Goal: Transaction & Acquisition: Purchase product/service

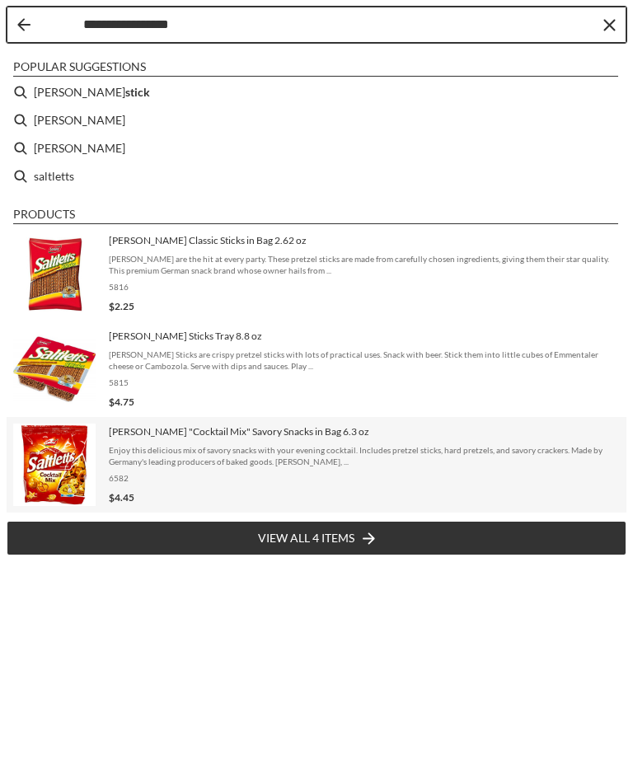
type input "**********"
click at [151, 444] on span "Enjoy this delicious mix of savory snacks with your evening cocktail. Includes …" at bounding box center [364, 455] width 511 height 23
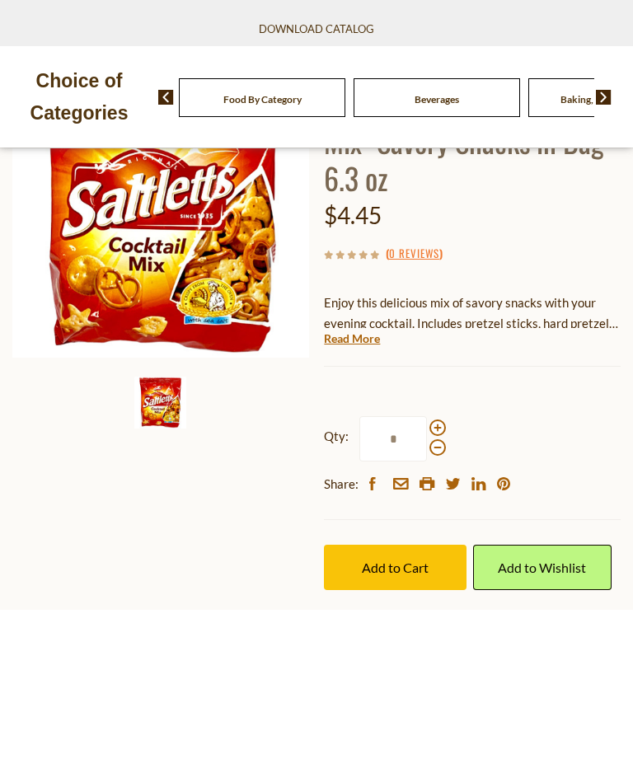
scroll to position [200, 0]
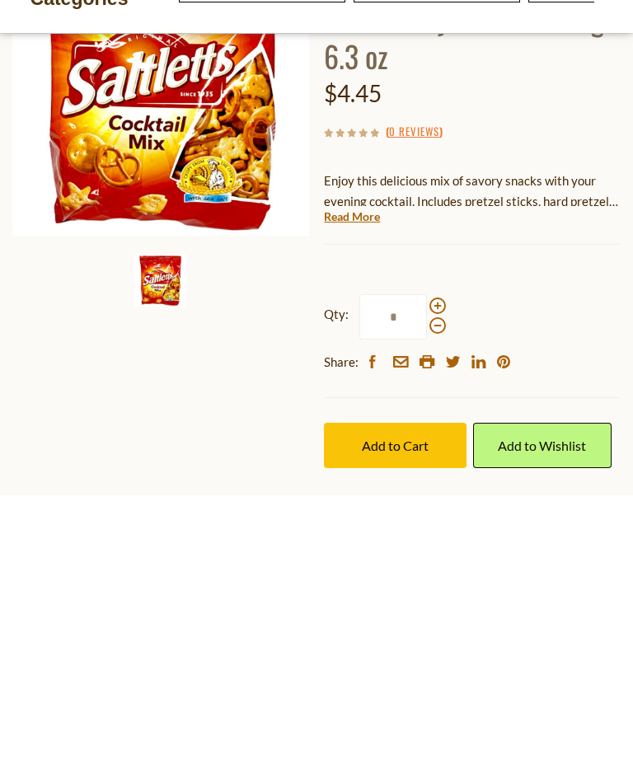
click at [433, 561] on span at bounding box center [437, 569] width 16 height 16
click at [427, 558] on input "*" at bounding box center [393, 580] width 68 height 45
click at [434, 561] on span at bounding box center [437, 569] width 16 height 16
click at [427, 558] on input "*" at bounding box center [393, 580] width 68 height 45
type input "*"
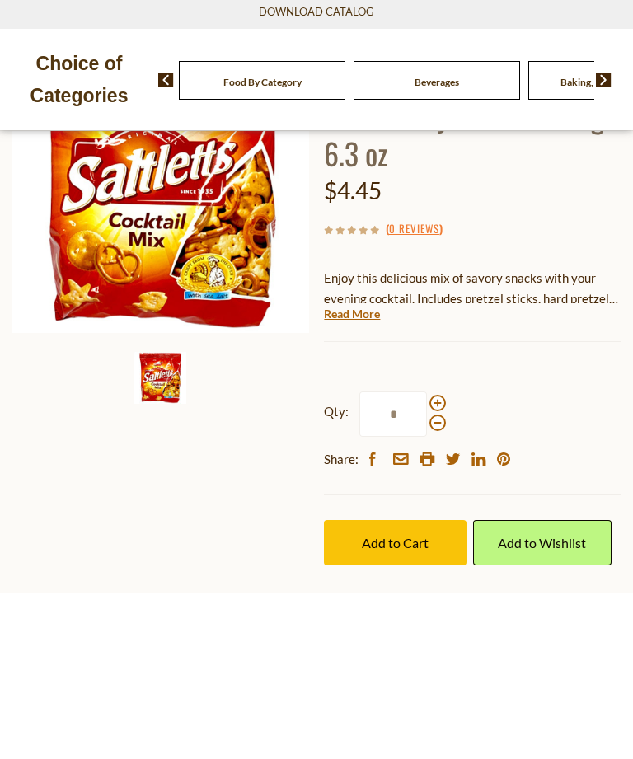
click at [390, 701] on span "Add to Cart" at bounding box center [395, 709] width 67 height 16
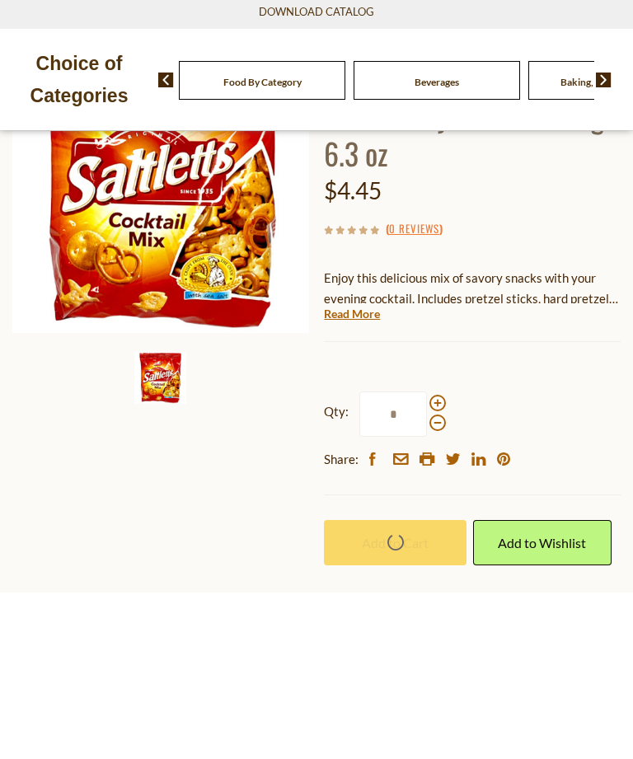
scroll to position [367, 0]
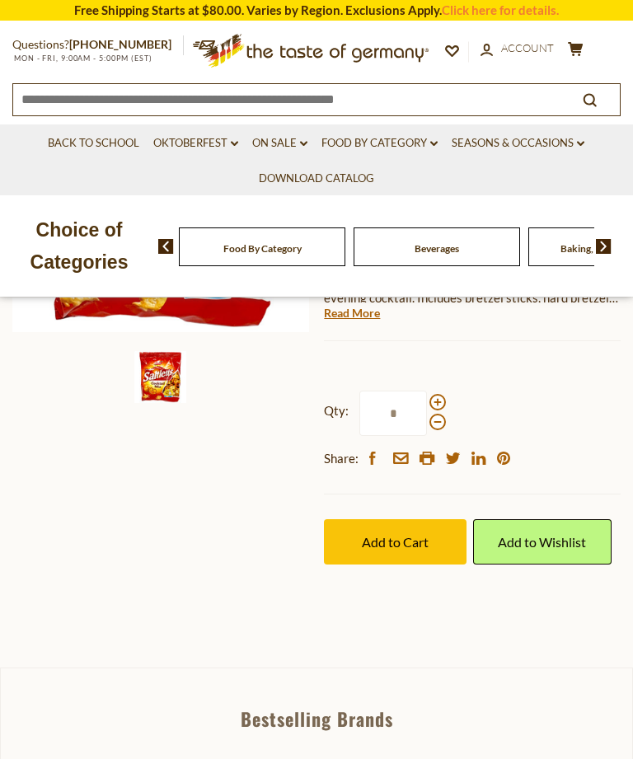
click at [399, 519] on button "Add to Cart" at bounding box center [395, 541] width 143 height 45
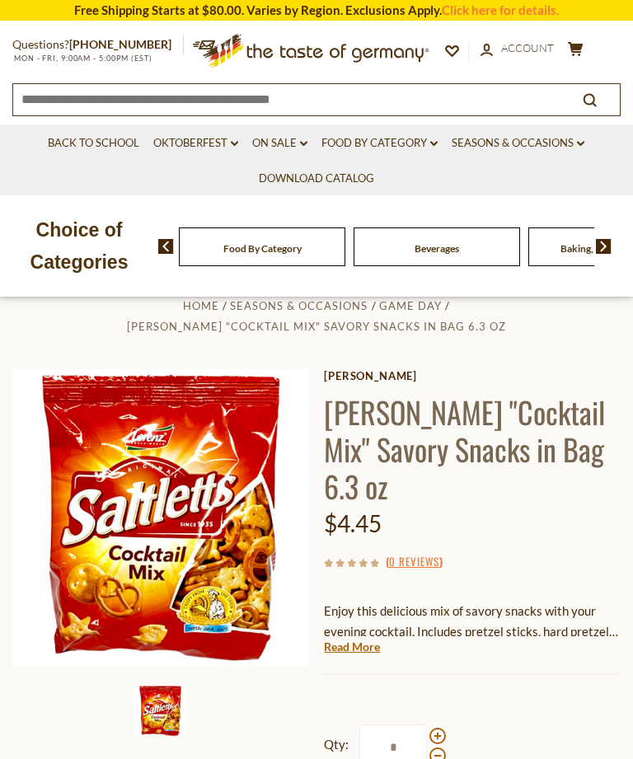
scroll to position [0, 0]
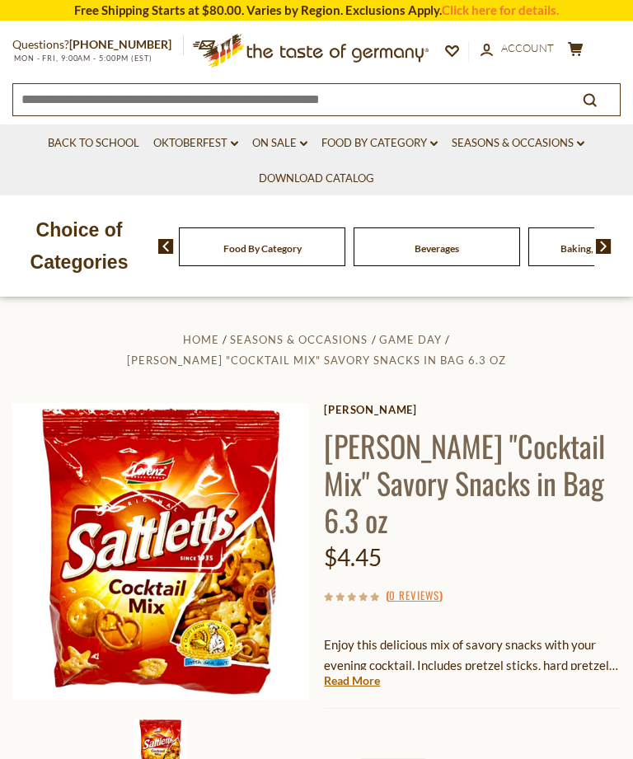
click at [572, 42] on icon "cart" at bounding box center [576, 49] width 16 height 14
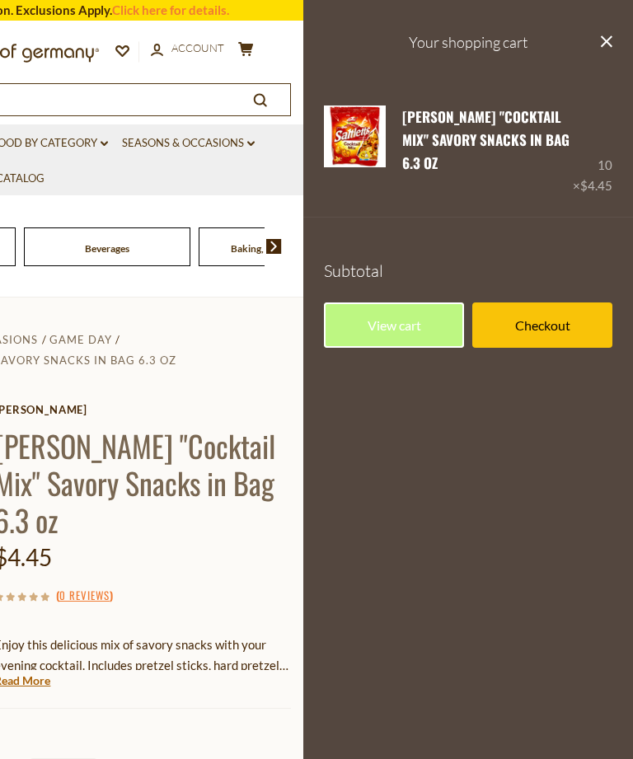
click at [601, 50] on button "close" at bounding box center [606, 43] width 12 height 21
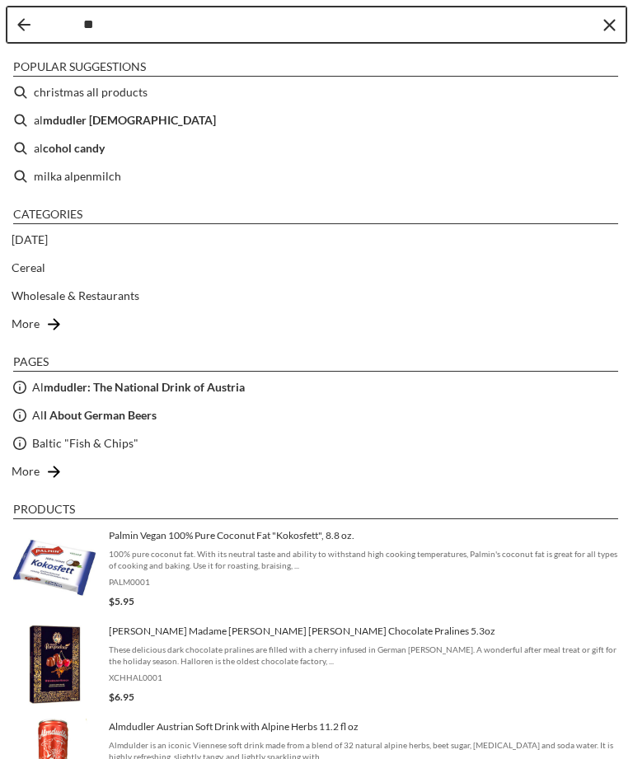
type input "*"
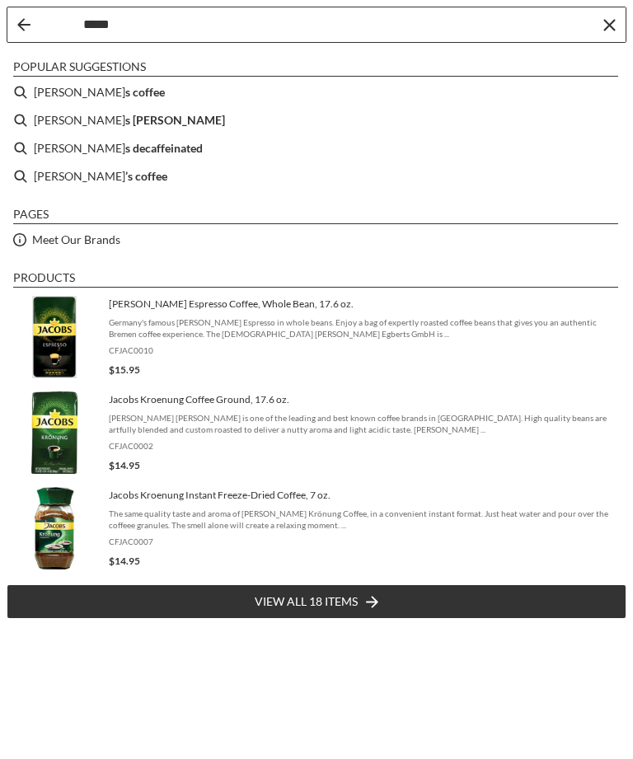
click at [133, 25] on input "*****" at bounding box center [337, 25] width 509 height 18
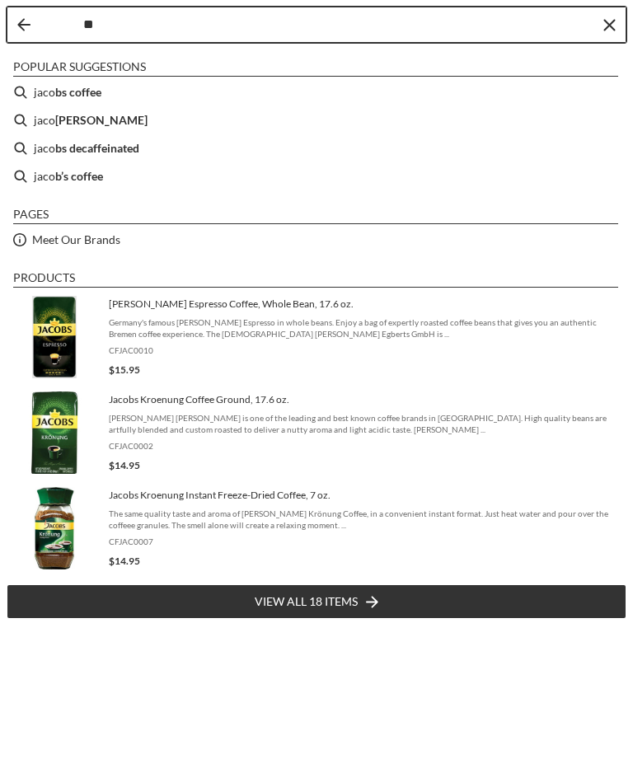
type input "*"
